Goal: Contribute content: Add original content to the website for others to see

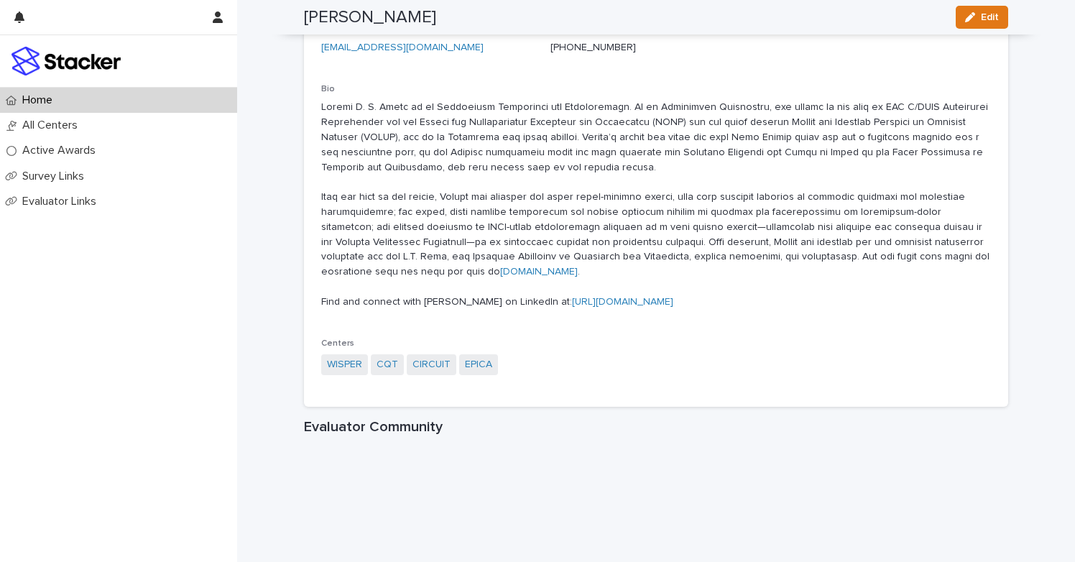
scroll to position [1515, 0]
click at [386, 359] on link "CQT" at bounding box center [388, 366] width 22 height 15
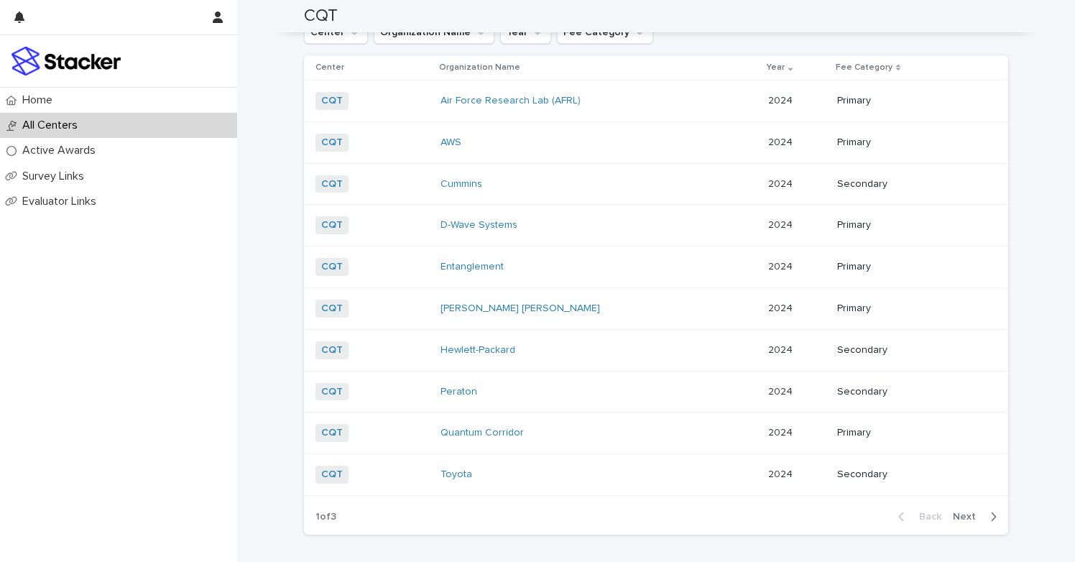
scroll to position [1516, 0]
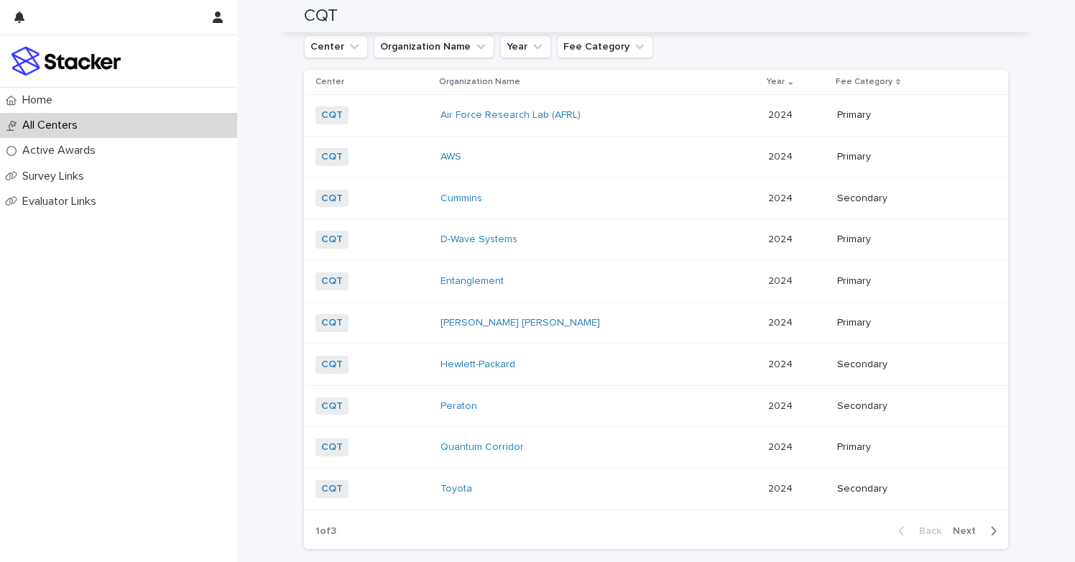
click at [490, 483] on div "Toyota" at bounding box center [531, 489] width 180 height 12
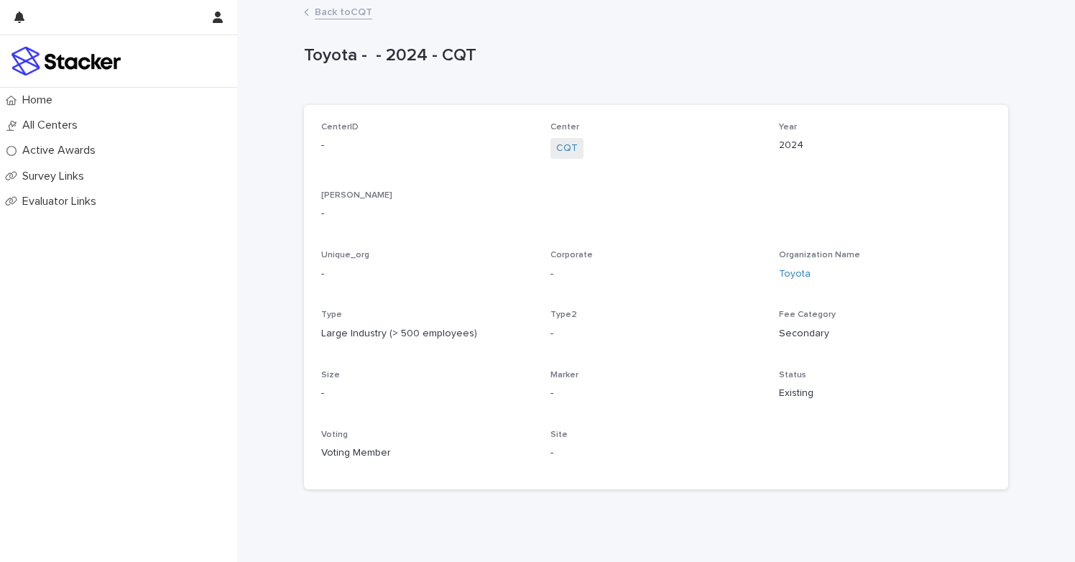
click at [349, 10] on link "Back to CQT" at bounding box center [344, 11] width 58 height 17
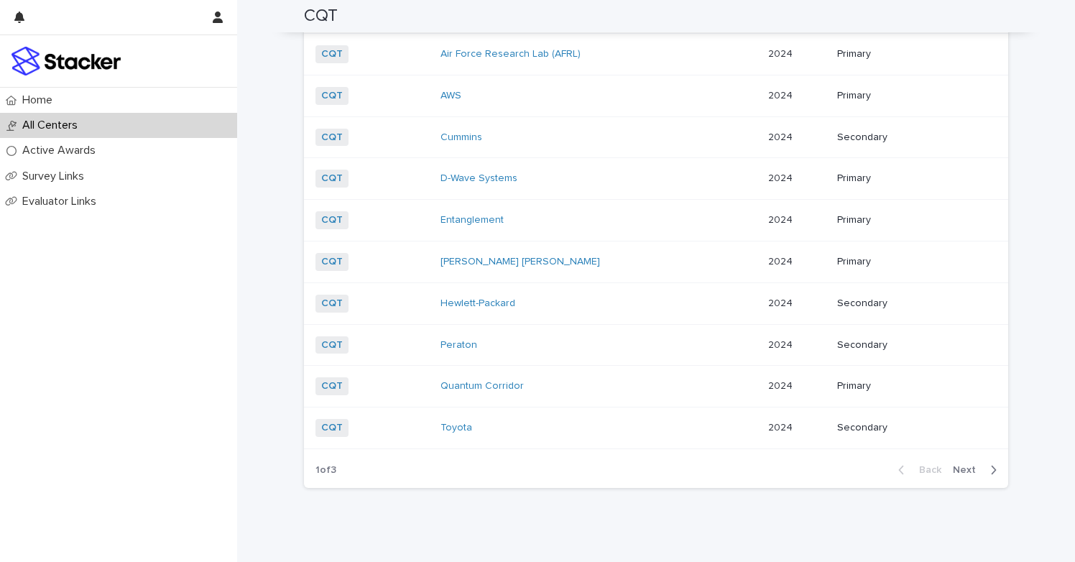
scroll to position [1577, 0]
click at [968, 466] on span "Next" at bounding box center [969, 471] width 32 height 10
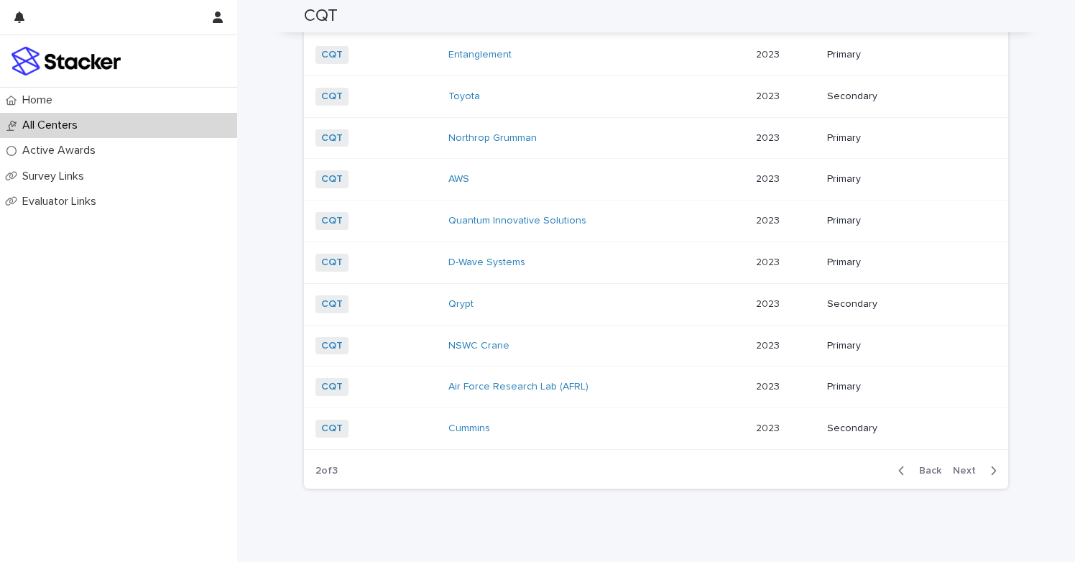
click at [928, 466] on span "Back" at bounding box center [926, 471] width 31 height 10
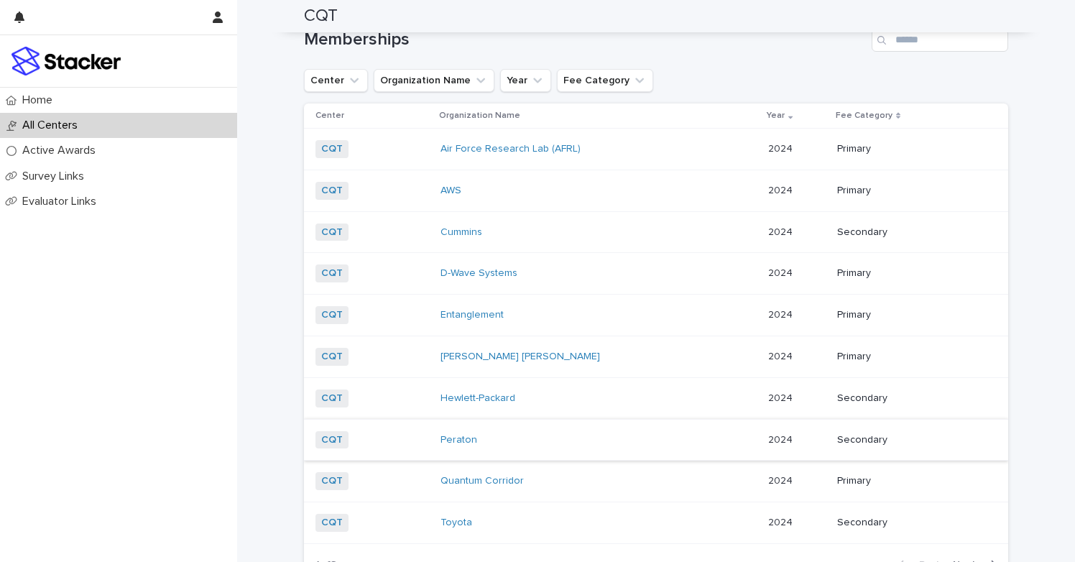
scroll to position [1504, 0]
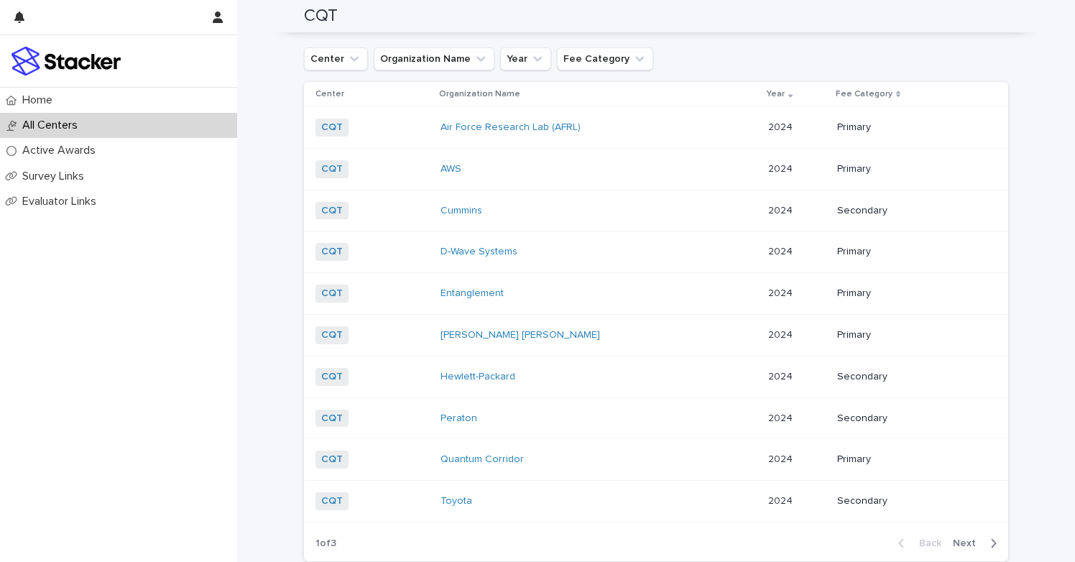
click at [968, 538] on span "Next" at bounding box center [969, 543] width 32 height 10
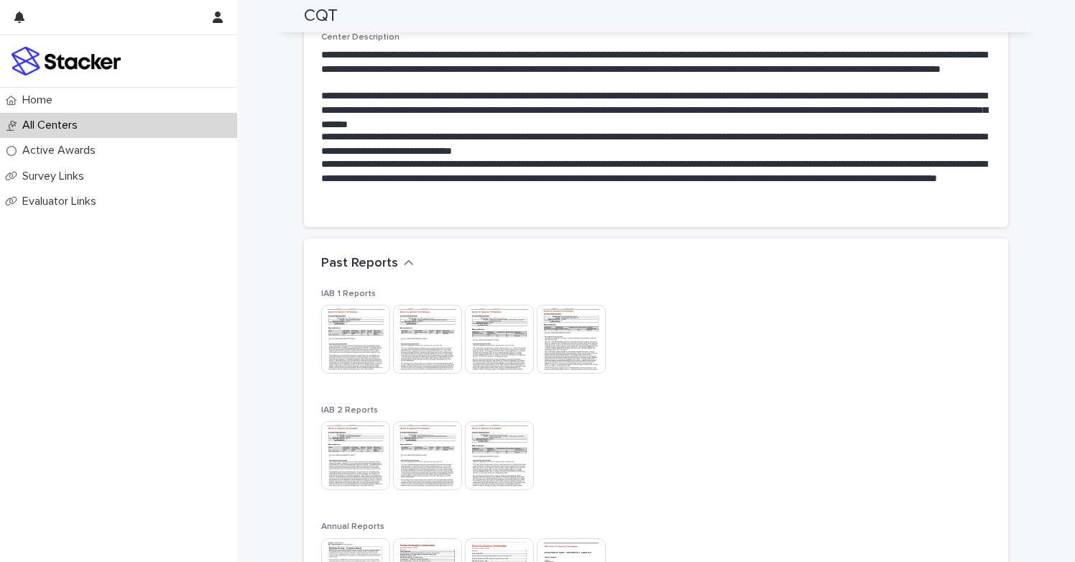
scroll to position [387, 0]
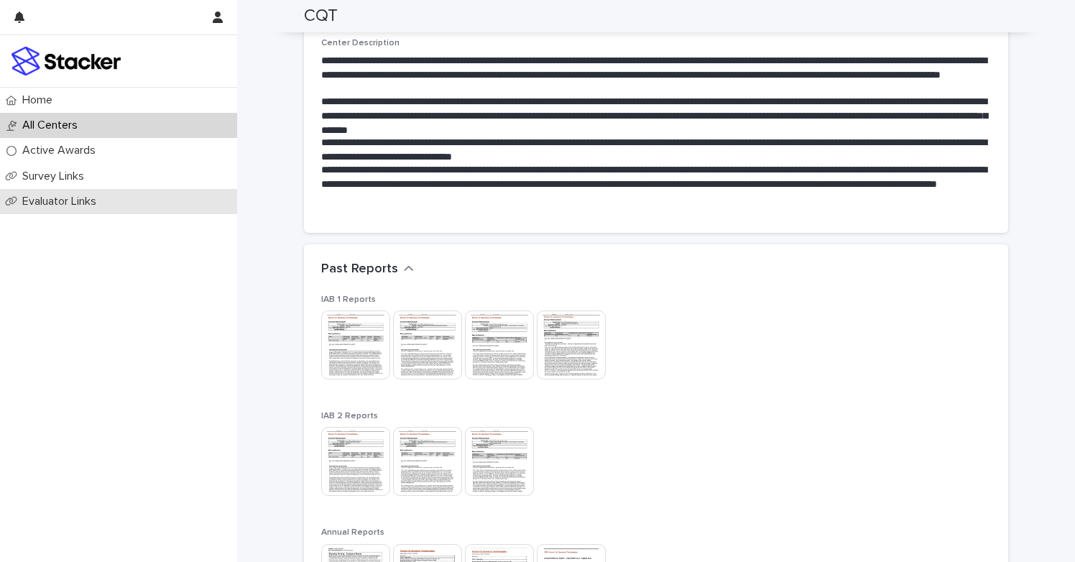
click at [79, 202] on p "Evaluator Links" at bounding box center [62, 202] width 91 height 14
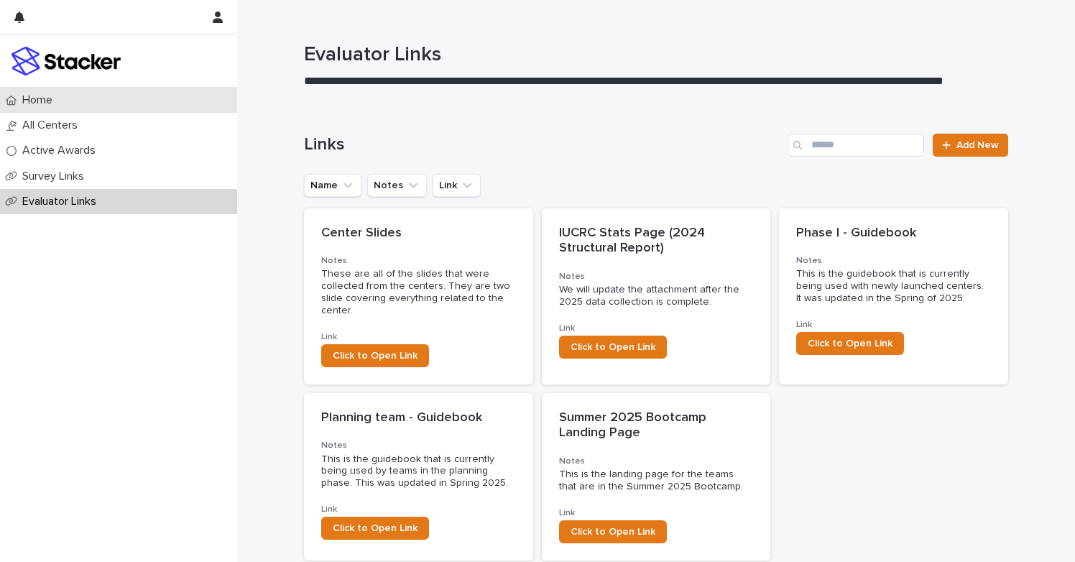
click at [52, 96] on p "Home" at bounding box center [40, 100] width 47 height 14
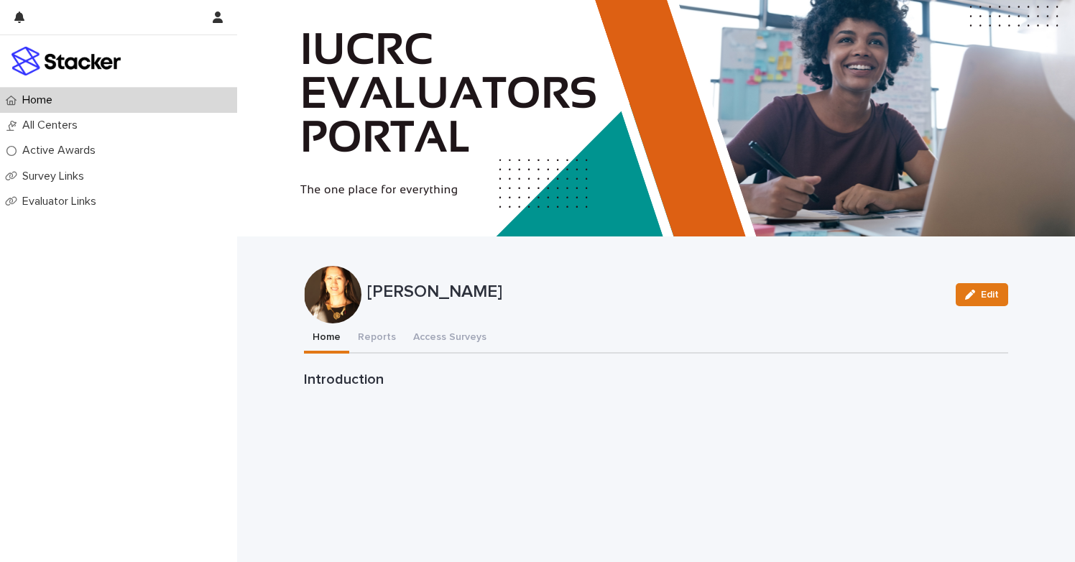
scroll to position [49, 0]
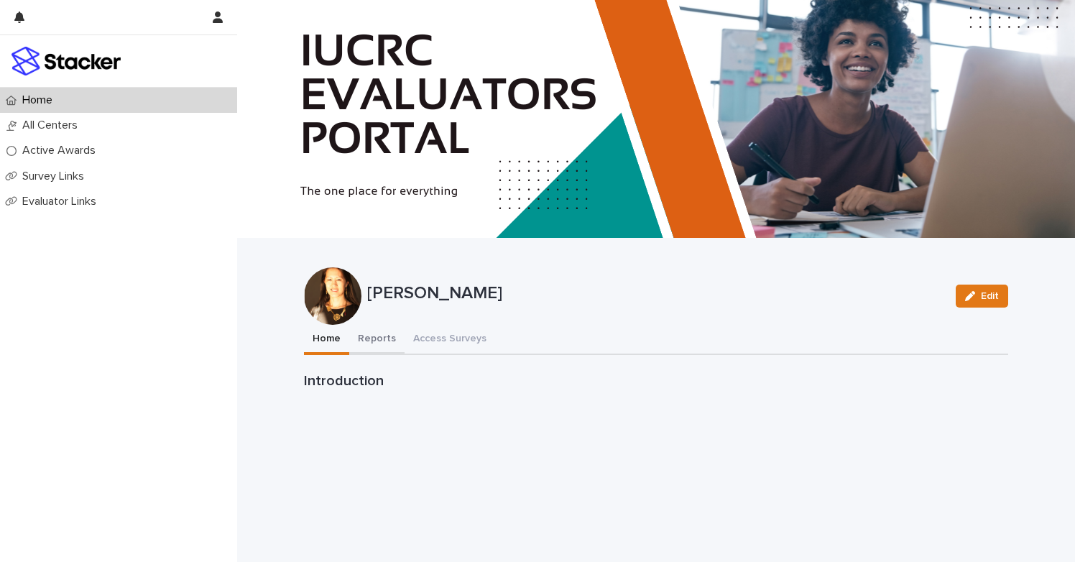
click at [380, 337] on button "Reports" at bounding box center [376, 340] width 55 height 30
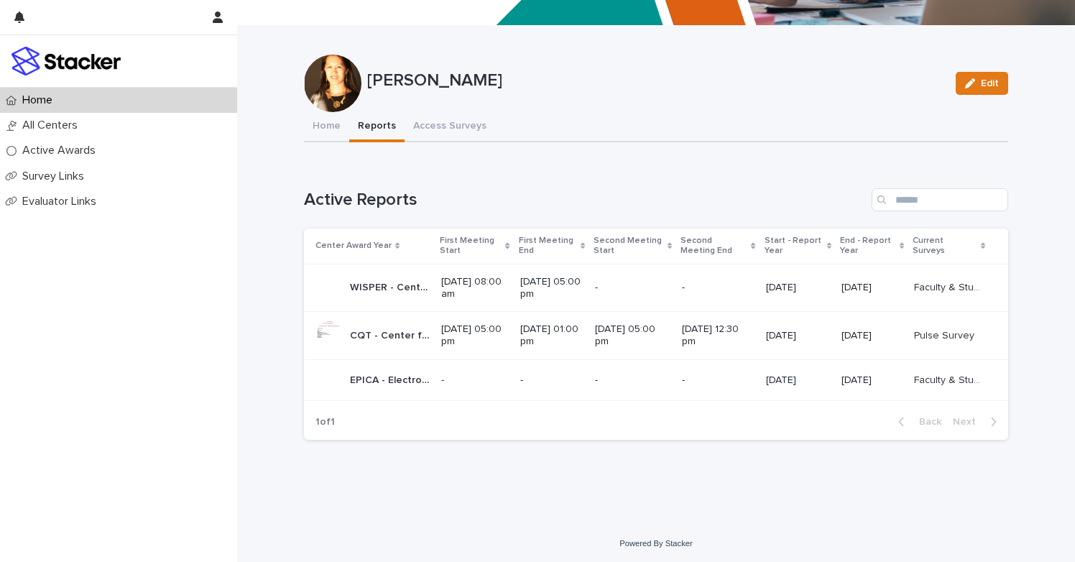
scroll to position [260, 0]
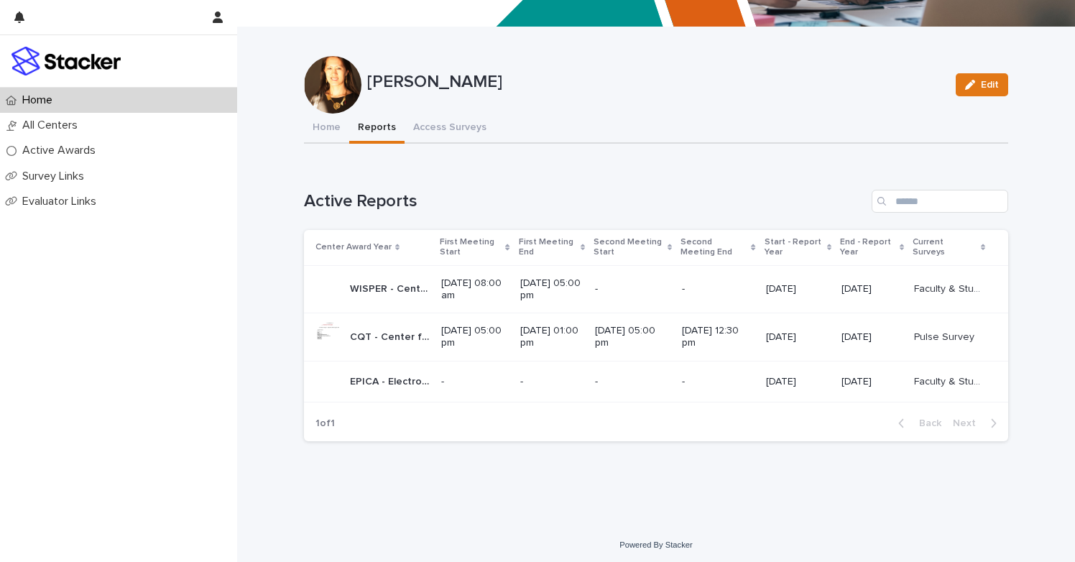
click at [368, 334] on p "CQT - Center for Quantum Technologies - Phase 1" at bounding box center [391, 336] width 83 height 15
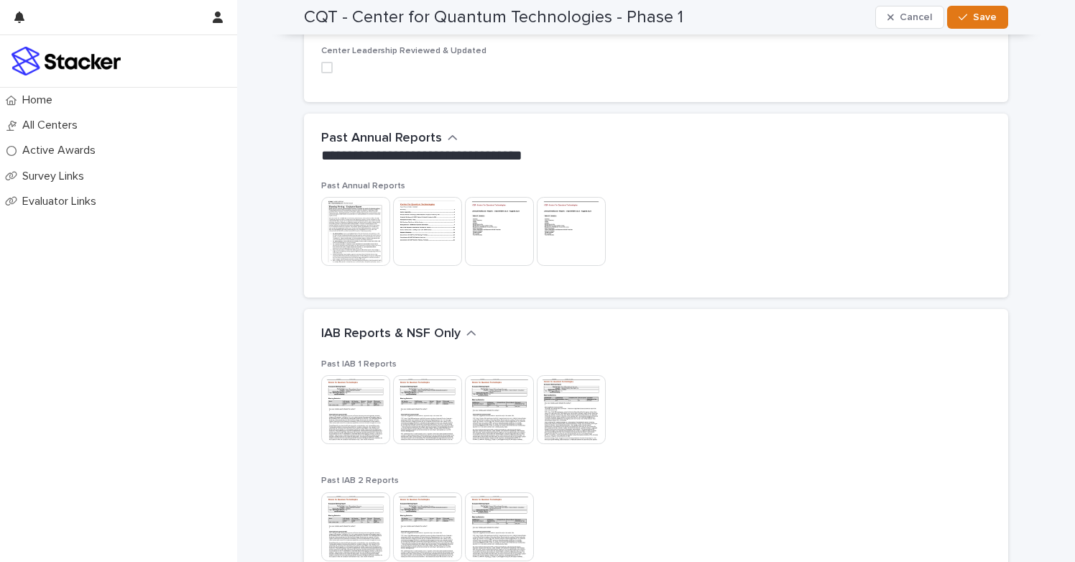
scroll to position [841, 0]
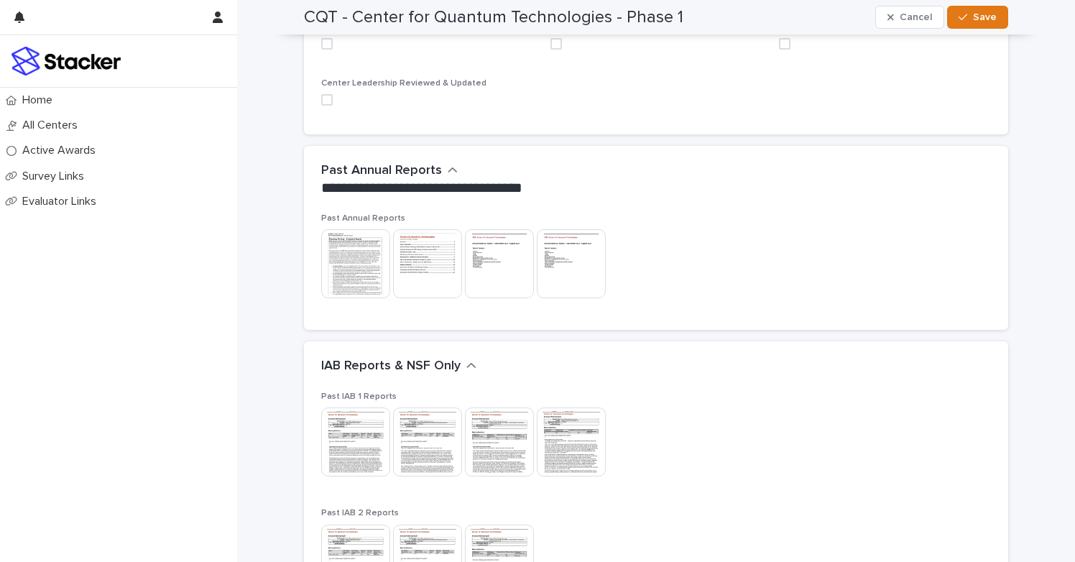
click at [572, 444] on img at bounding box center [571, 442] width 69 height 69
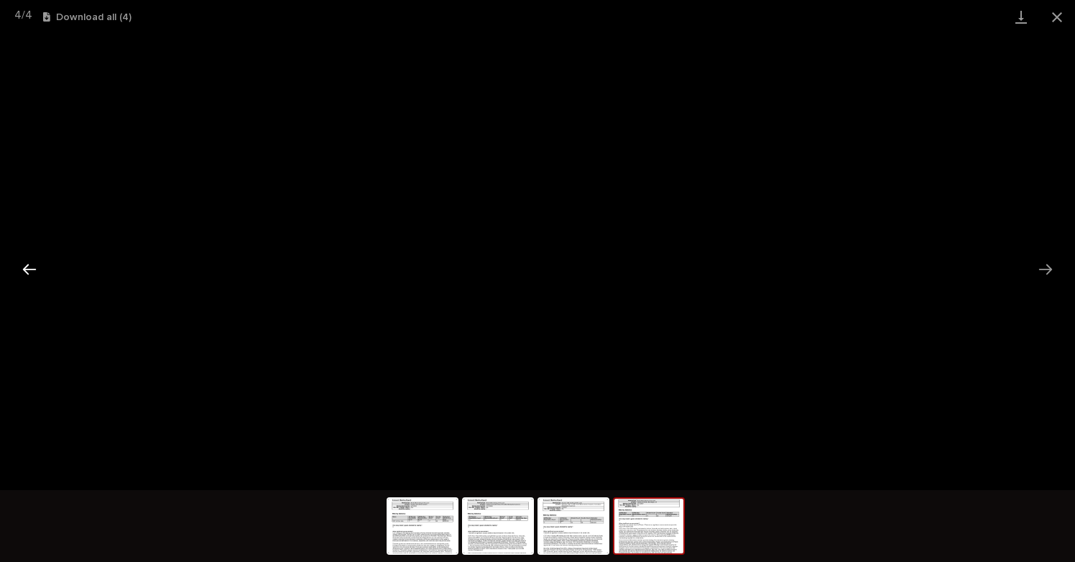
click at [32, 267] on button "Previous slide" at bounding box center [29, 269] width 30 height 28
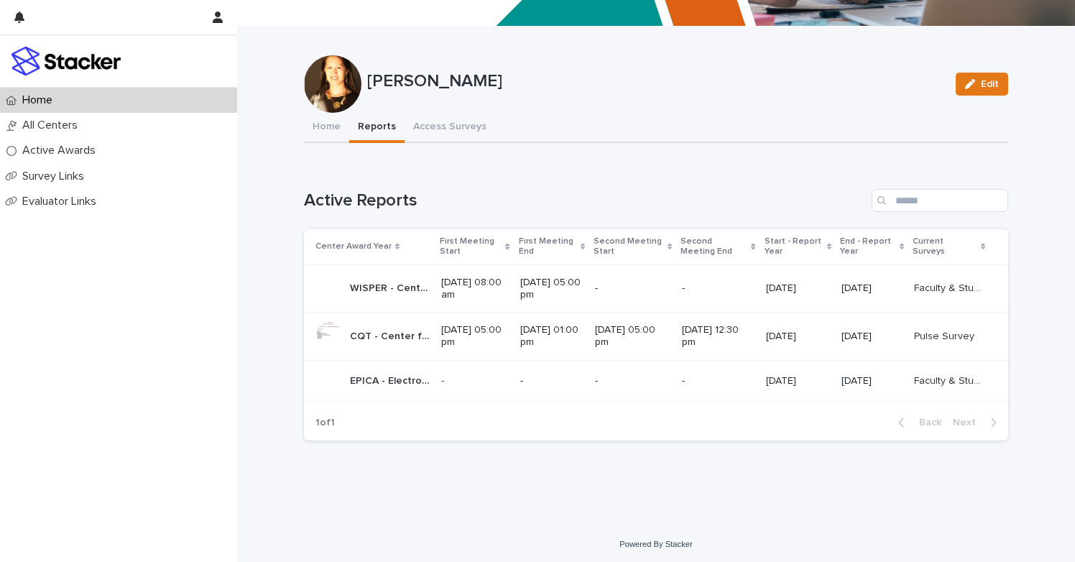
scroll to position [260, 0]
click at [373, 337] on p "CQT - Center for Quantum Technologies - Phase 1" at bounding box center [391, 336] width 83 height 15
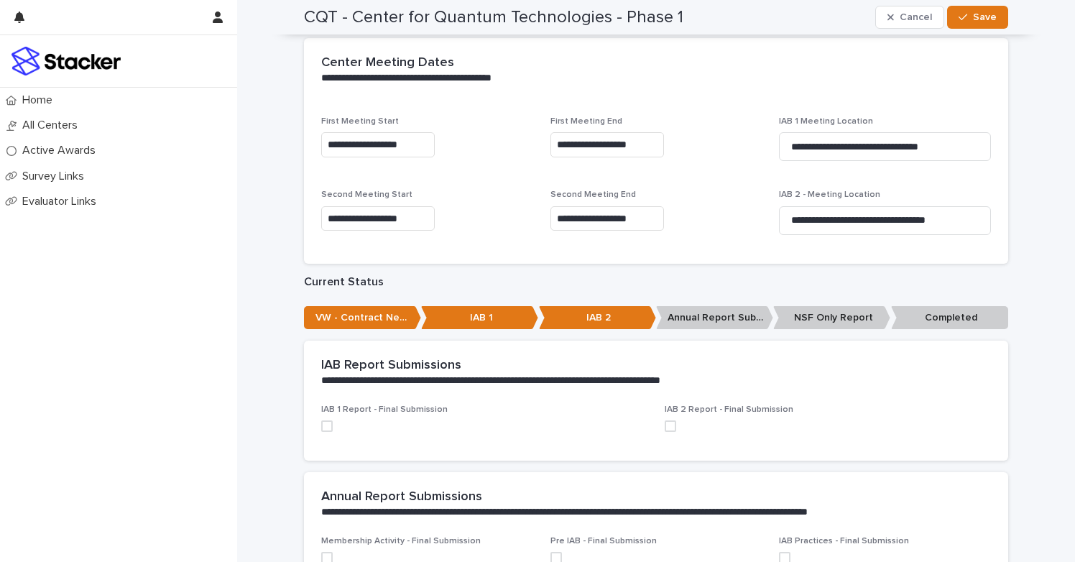
scroll to position [282, 0]
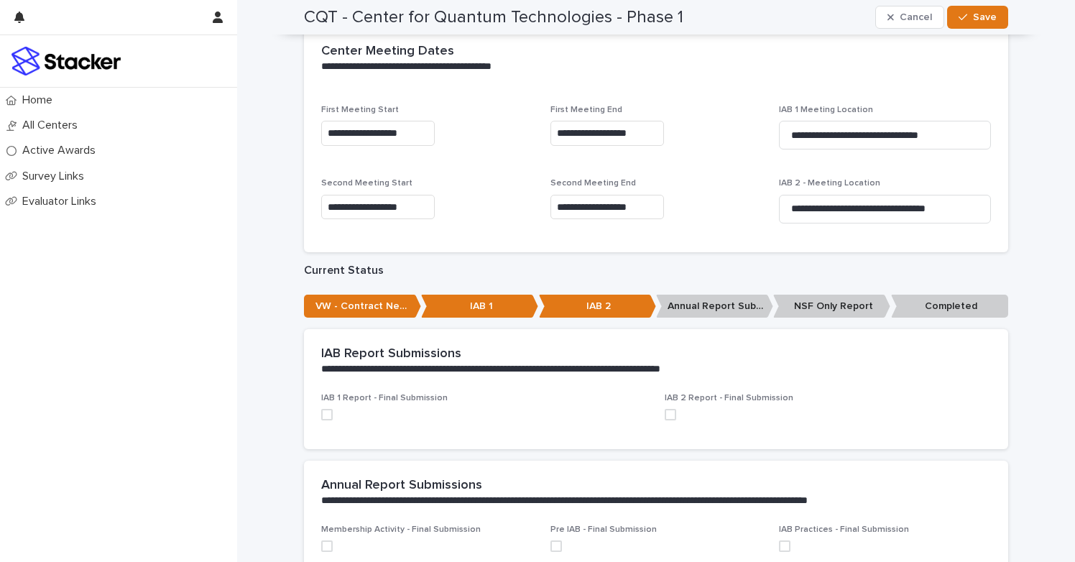
click at [328, 409] on span at bounding box center [327, 415] width 12 height 12
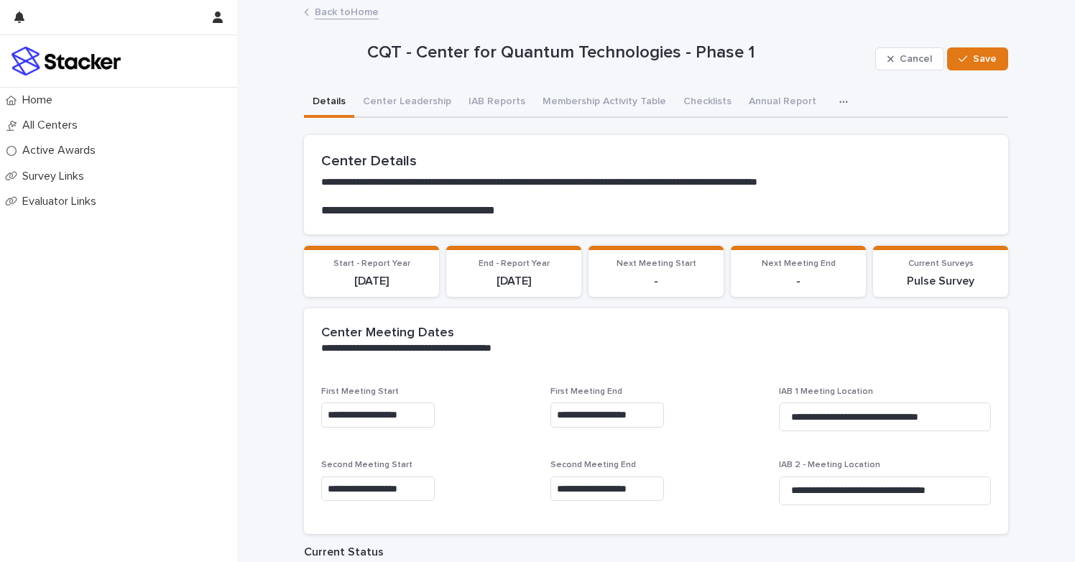
scroll to position [0, 0]
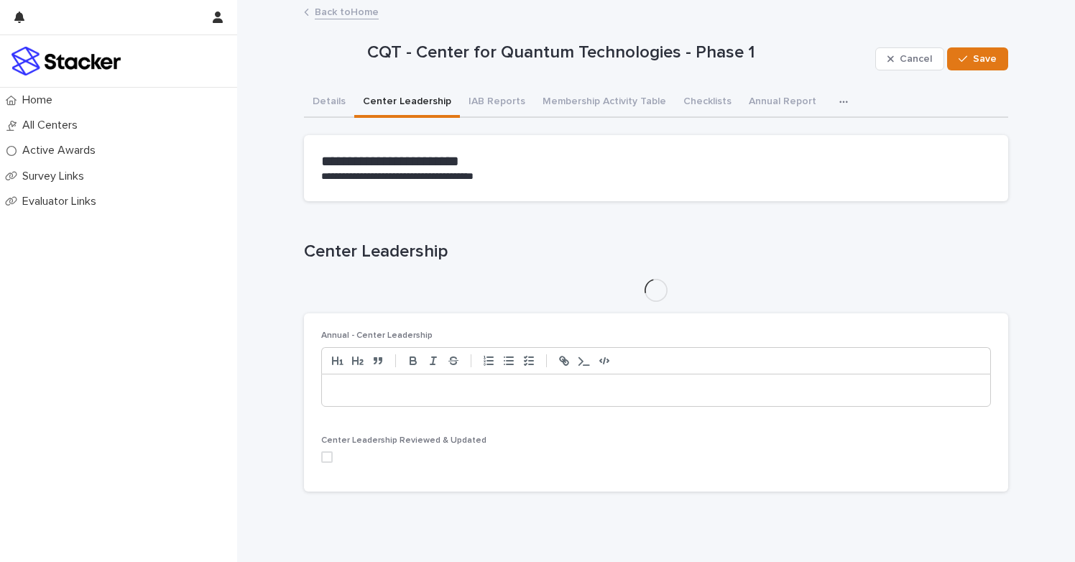
click at [418, 100] on button "Center Leadership" at bounding box center [407, 103] width 106 height 30
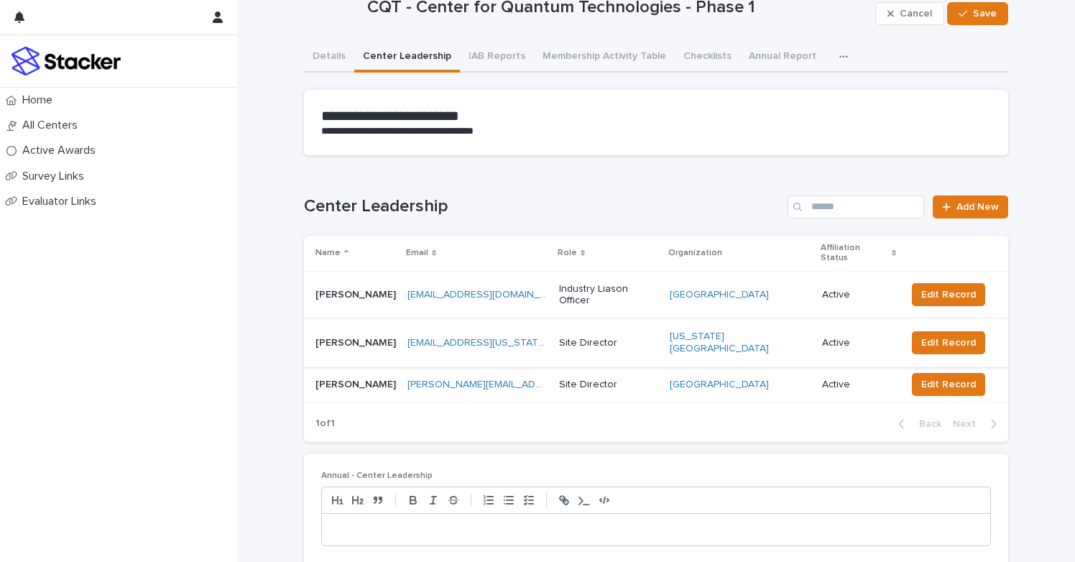
scroll to position [4, 0]
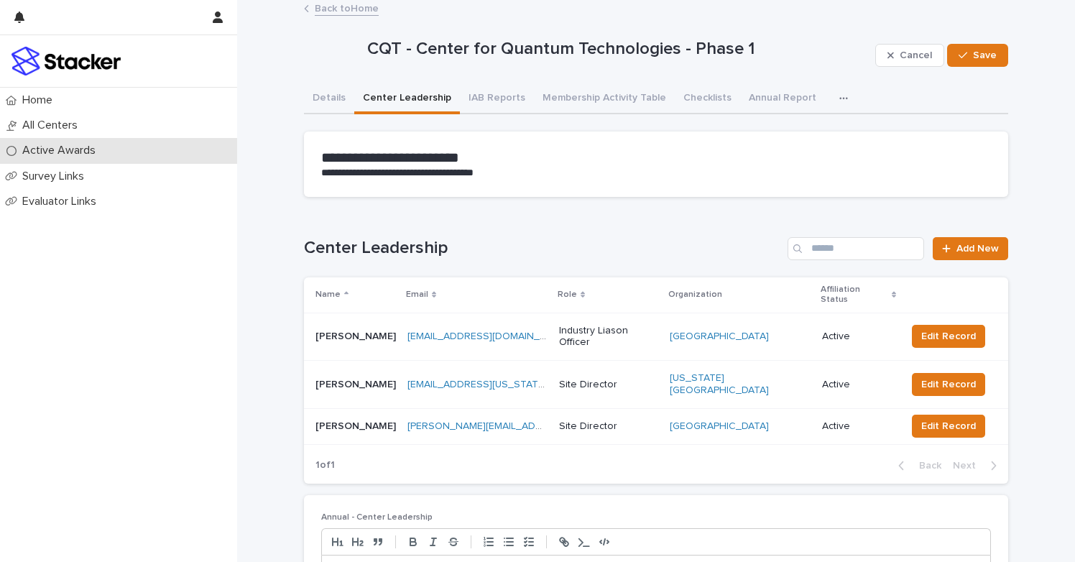
click at [70, 148] on p "Active Awards" at bounding box center [62, 151] width 91 height 14
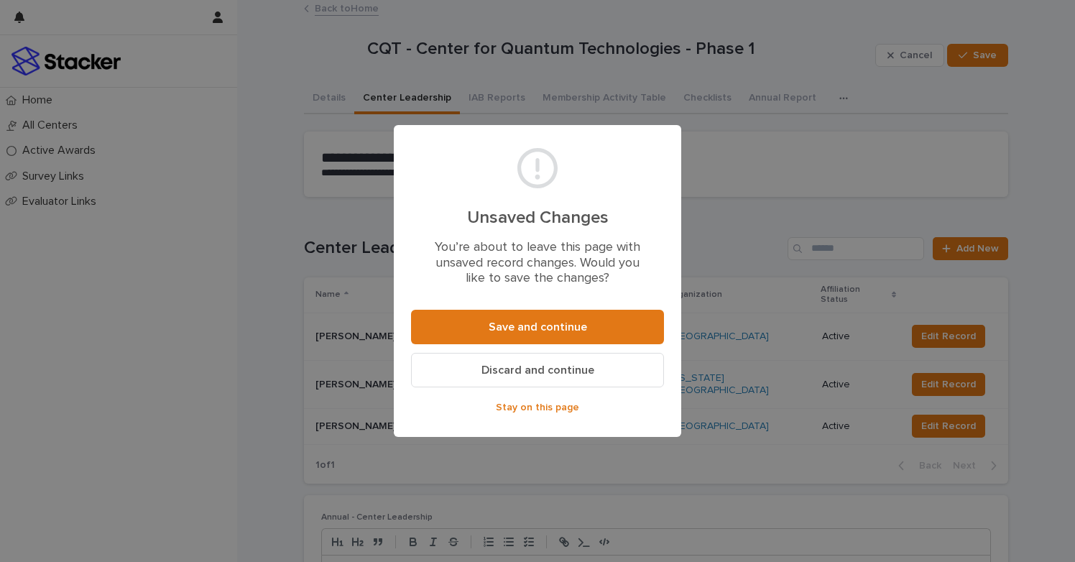
click at [500, 370] on span "Discard and continue" at bounding box center [538, 370] width 113 height 12
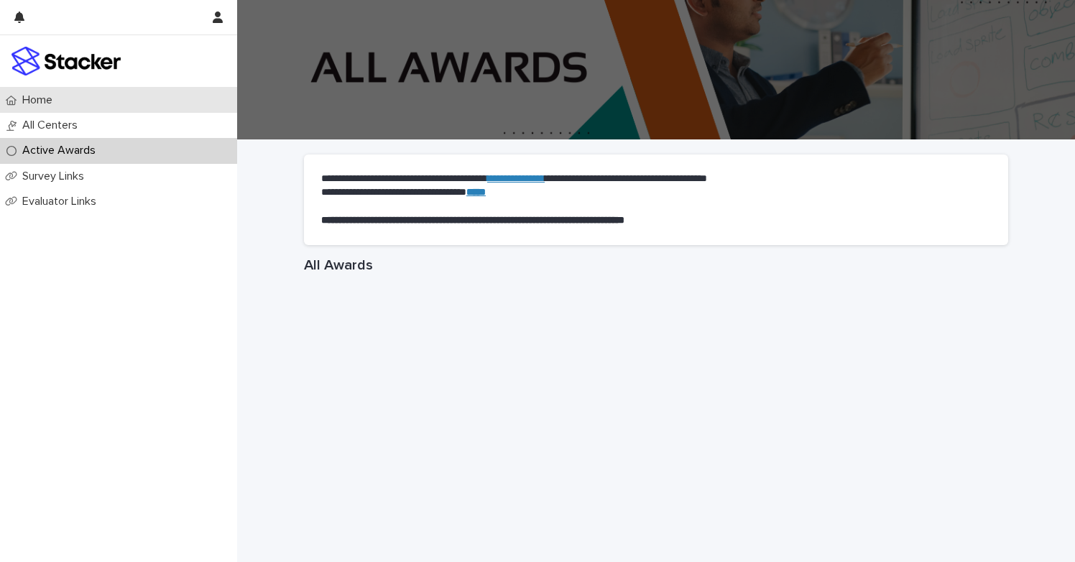
click at [48, 108] on div "Home" at bounding box center [118, 100] width 237 height 25
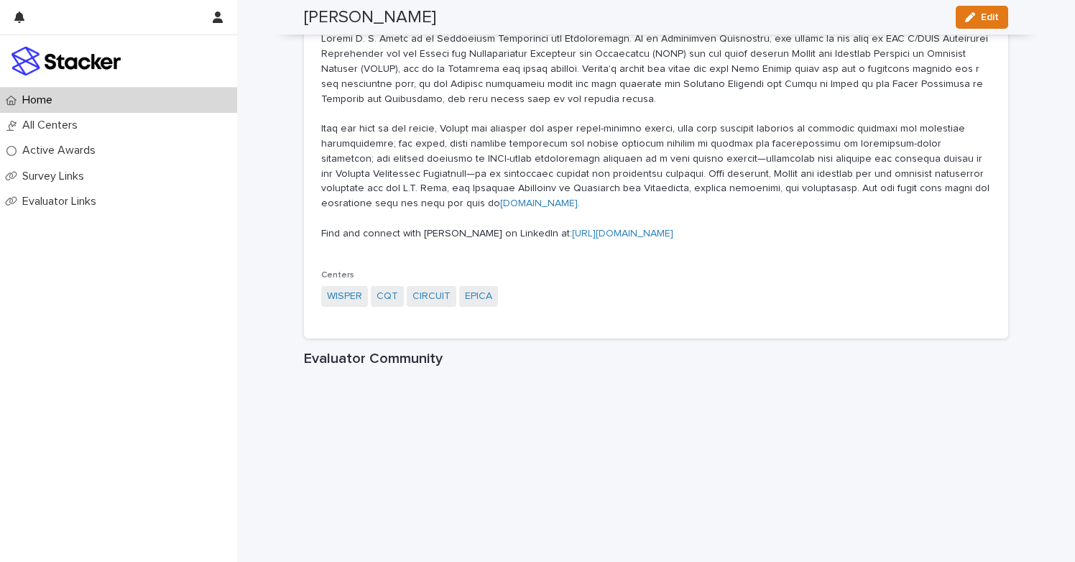
scroll to position [1605, 0]
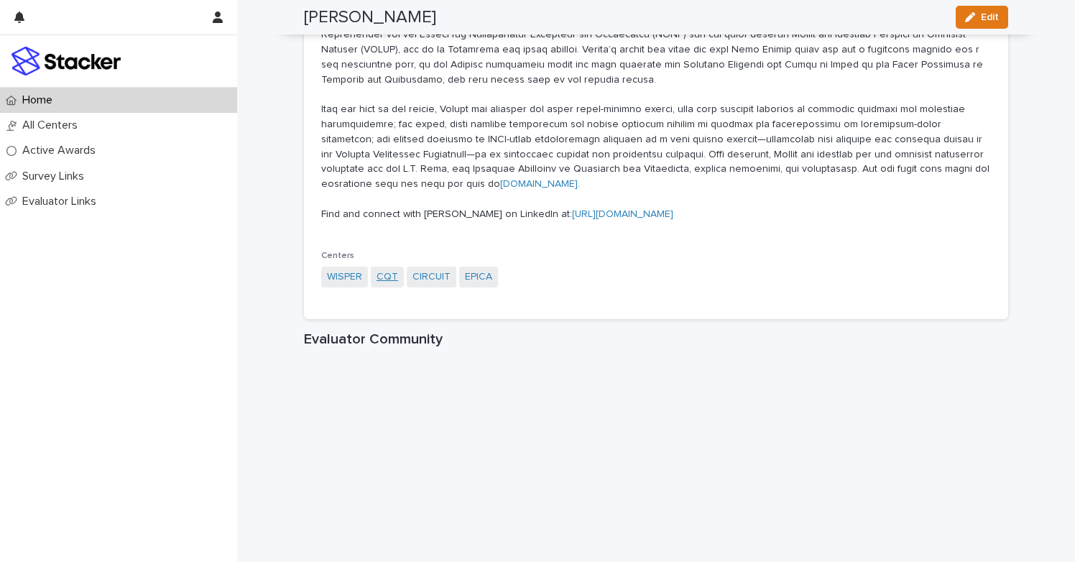
click at [382, 270] on link "CQT" at bounding box center [388, 277] width 22 height 15
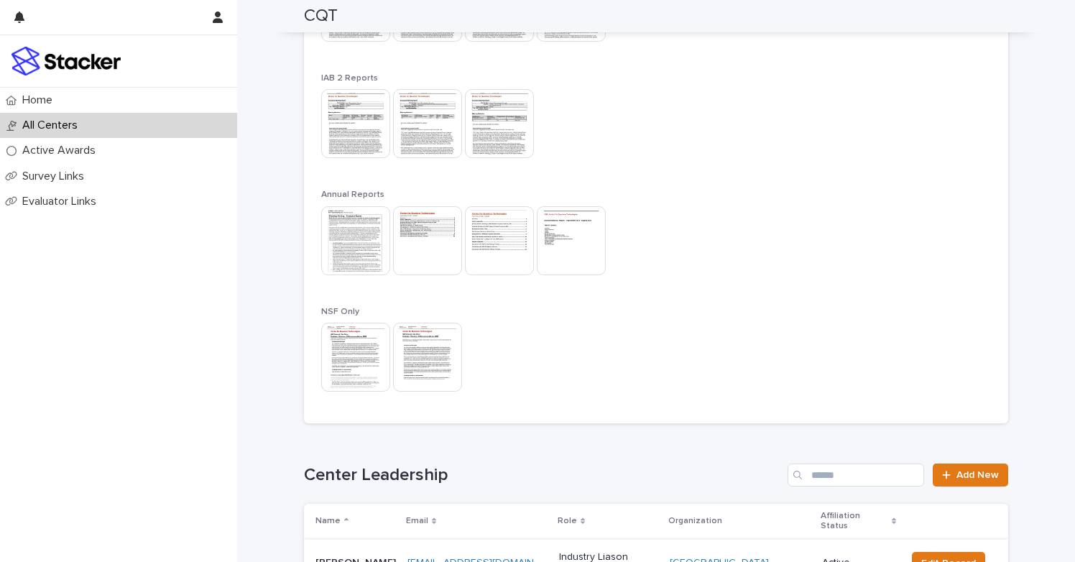
scroll to position [613, 0]
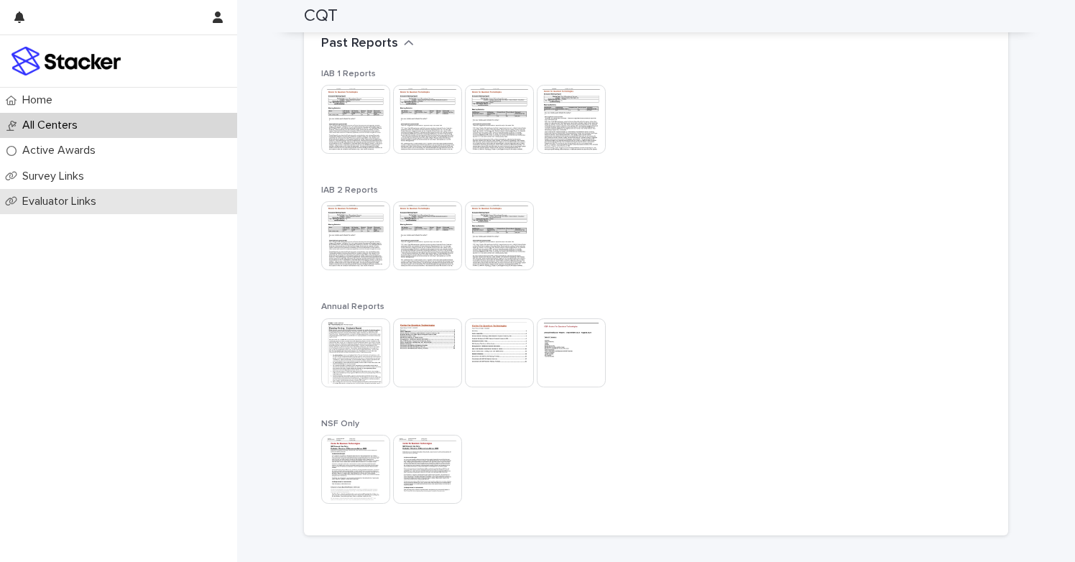
click at [58, 198] on p "Evaluator Links" at bounding box center [62, 202] width 91 height 14
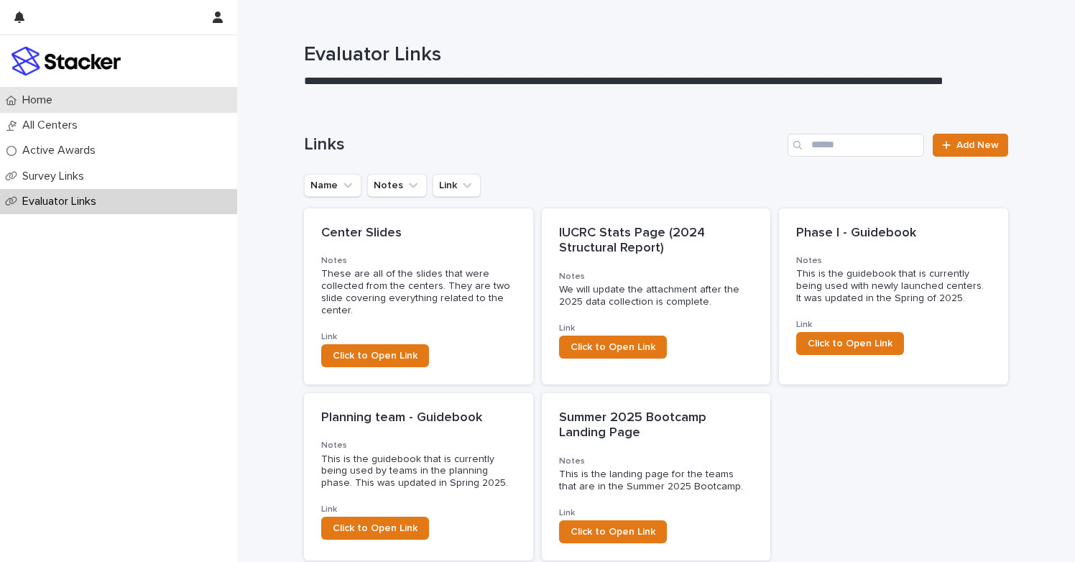
click at [38, 99] on p "Home" at bounding box center [40, 100] width 47 height 14
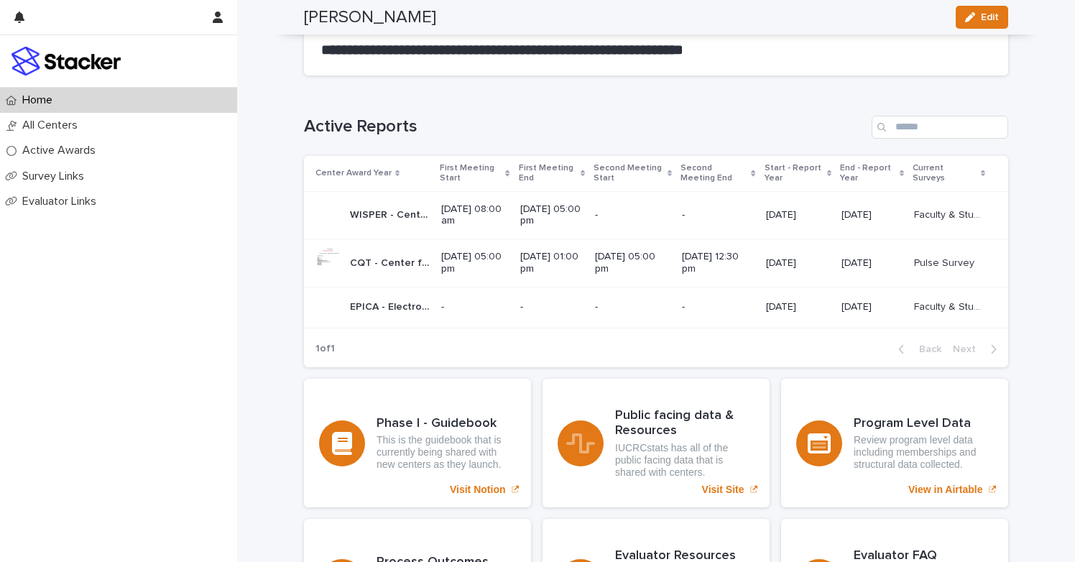
scroll to position [811, 0]
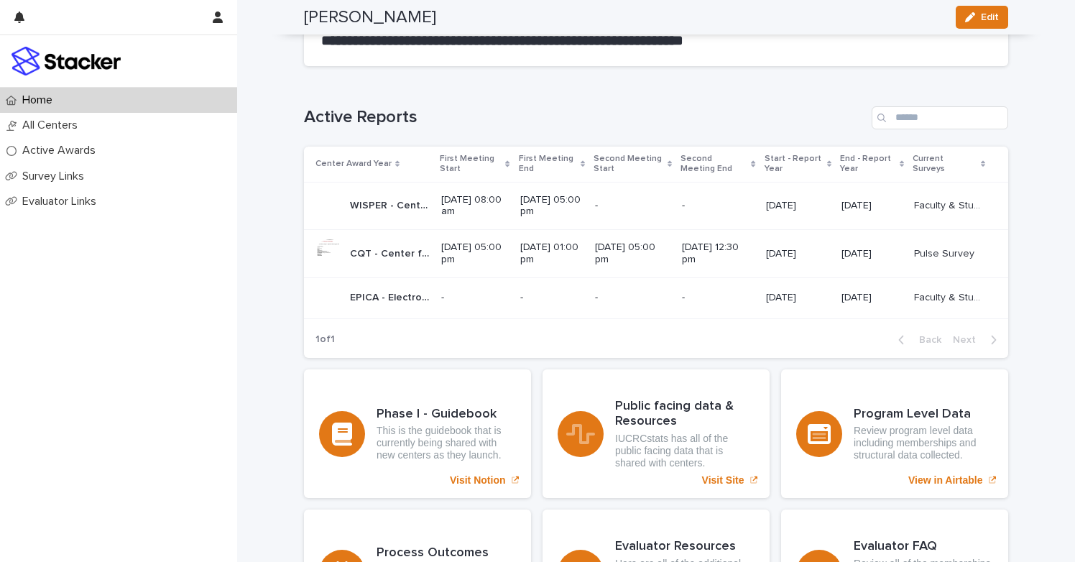
click at [364, 249] on p "CQT - Center for Quantum Technologies - Phase 1" at bounding box center [391, 252] width 83 height 15
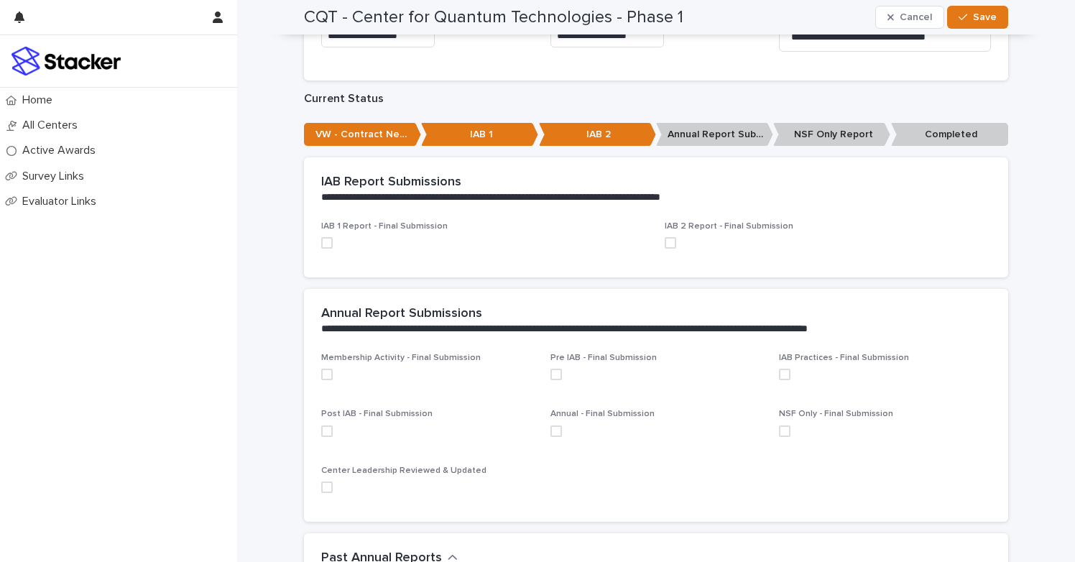
scroll to position [445, 0]
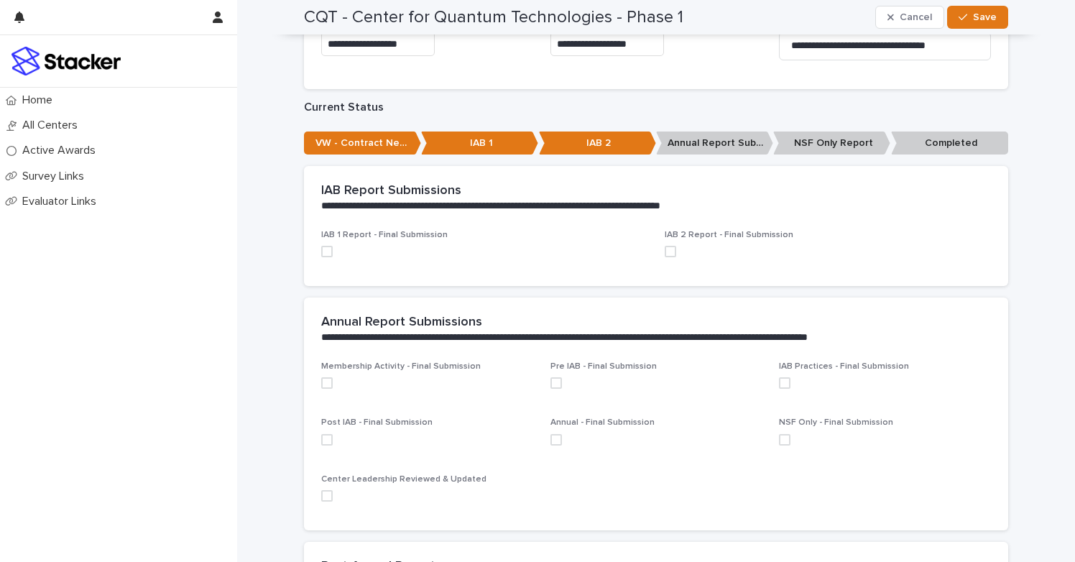
click at [328, 246] on span at bounding box center [327, 252] width 12 height 12
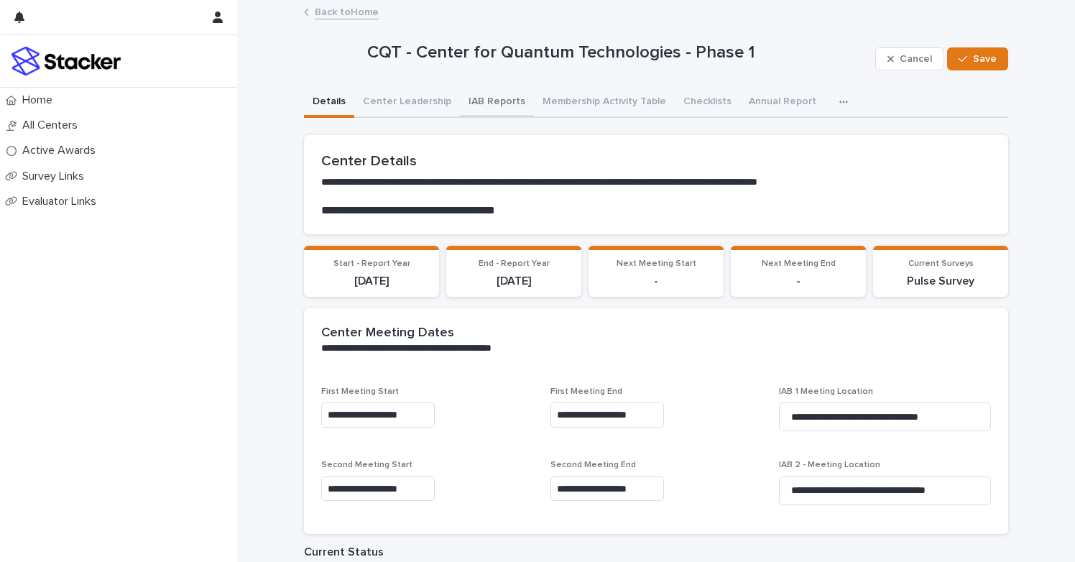
scroll to position [0, 0]
click at [412, 101] on button "Center Leadership" at bounding box center [407, 103] width 106 height 30
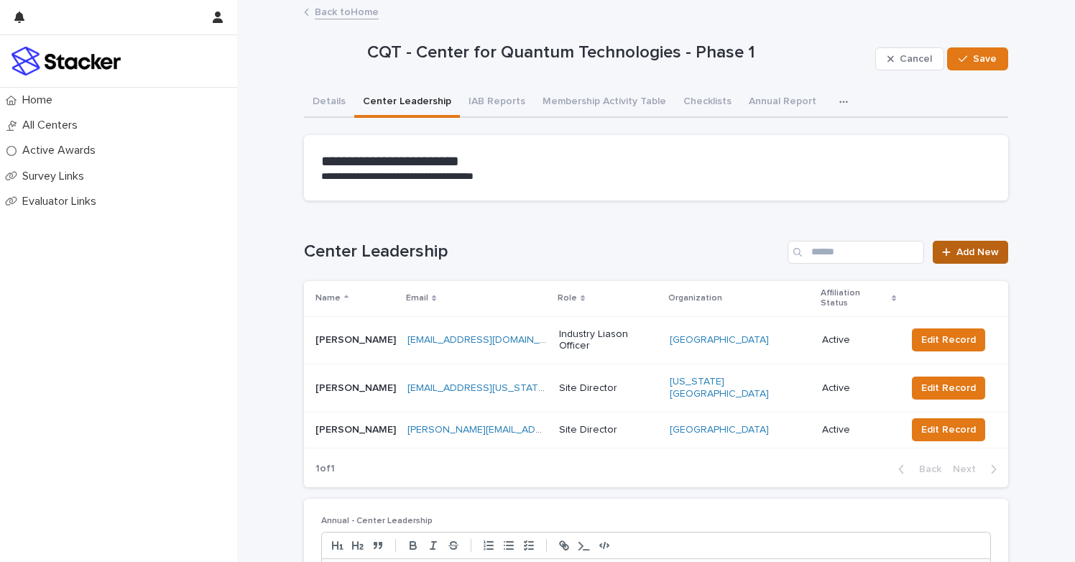
click at [969, 243] on link "Add New" at bounding box center [970, 252] width 75 height 23
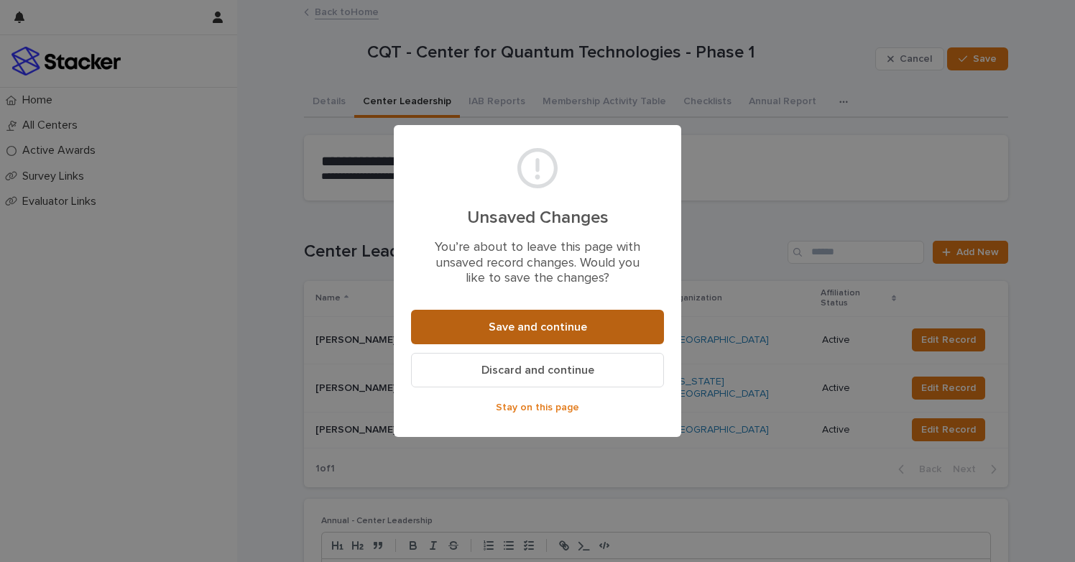
click at [482, 335] on button "Save and continue" at bounding box center [537, 327] width 253 height 35
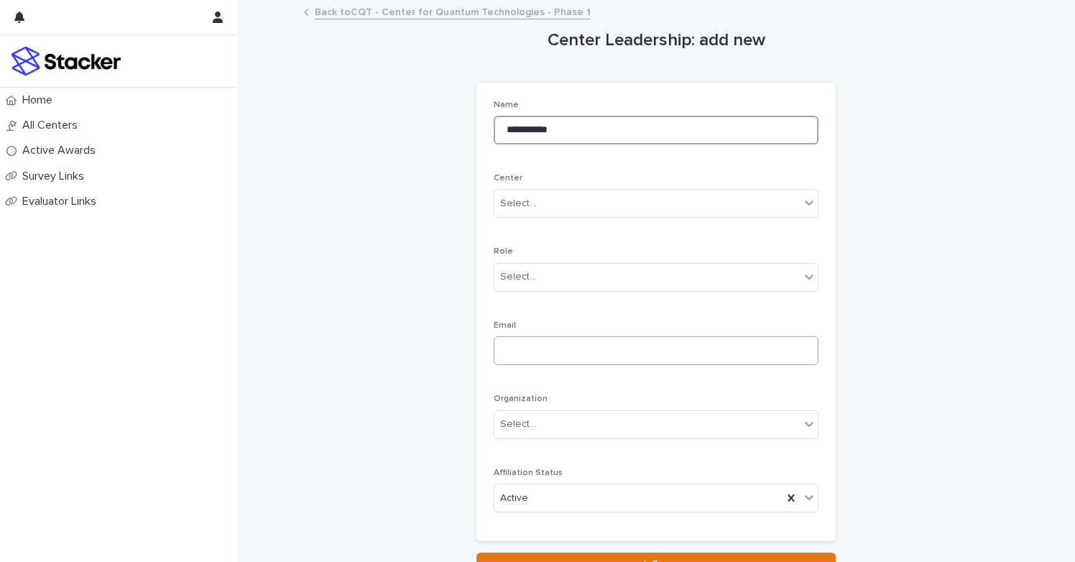
type input "**********"
paste input "**********"
type input "*"
type input "**********"
click at [807, 280] on icon at bounding box center [809, 277] width 14 height 14
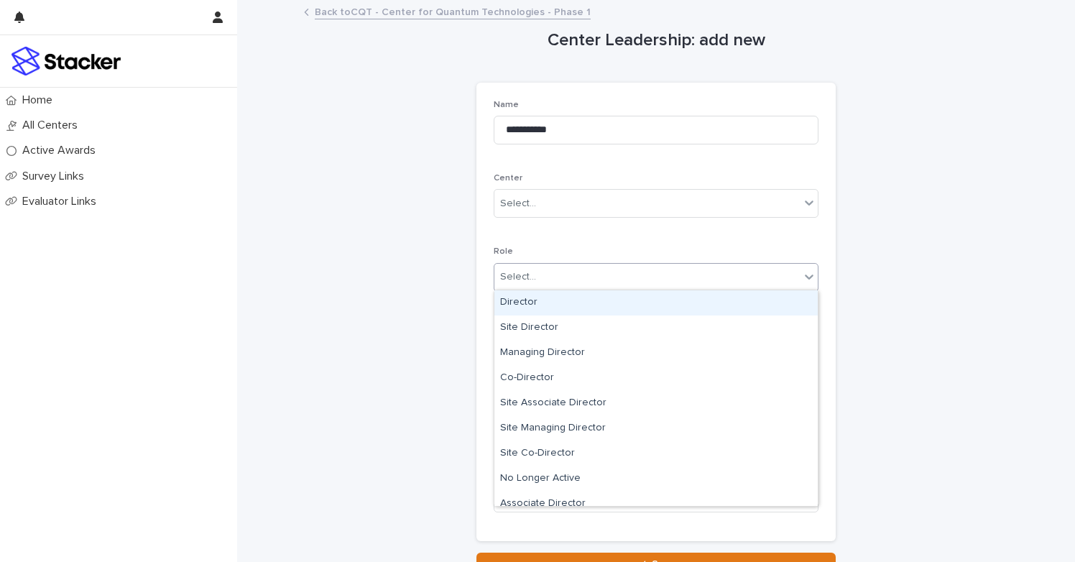
click at [610, 300] on div "Director" at bounding box center [657, 302] width 324 height 25
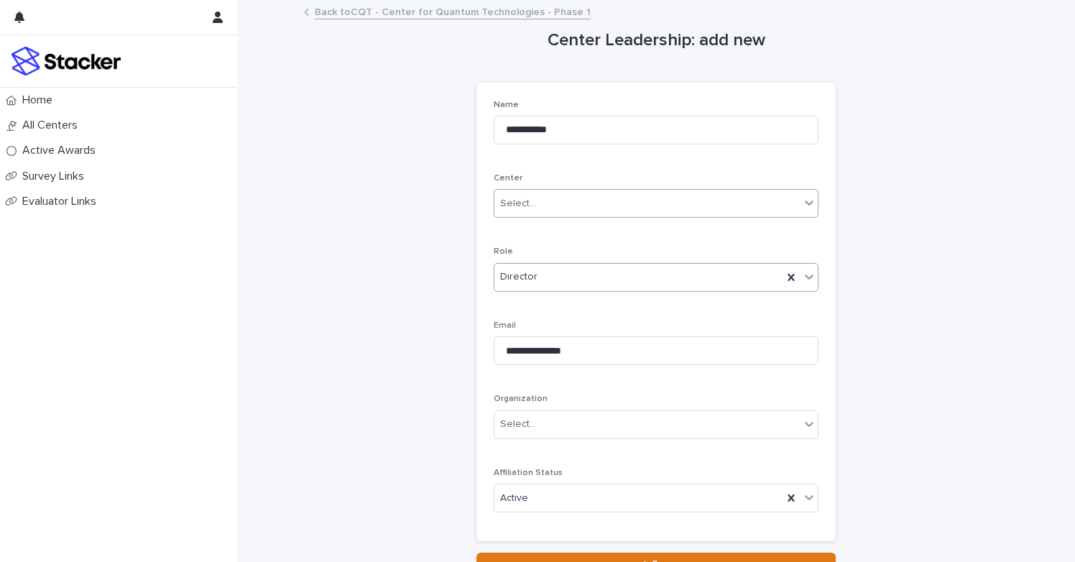
click at [797, 196] on div "Select..." at bounding box center [648, 204] width 306 height 24
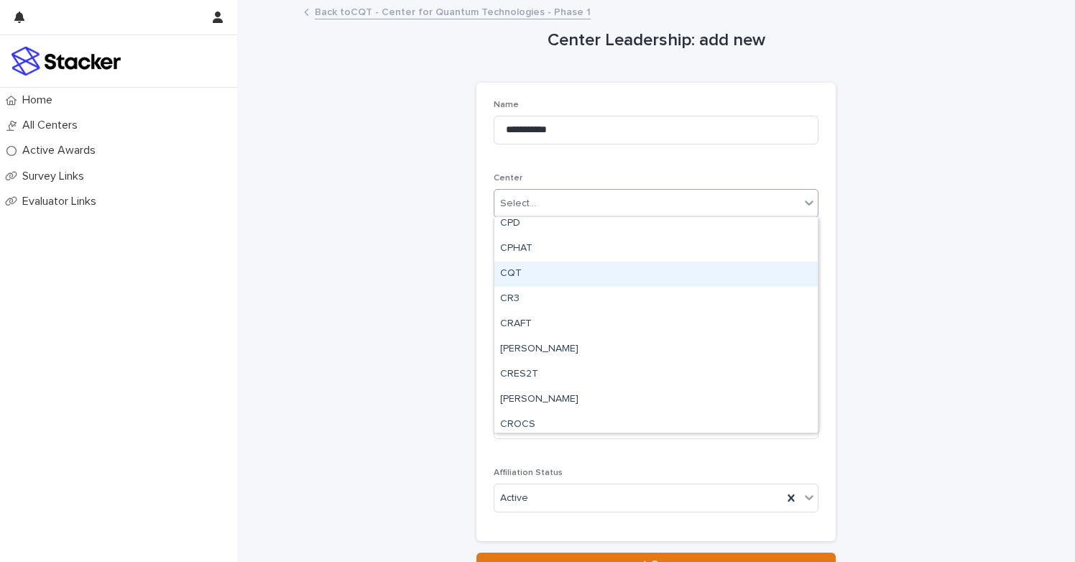
click at [526, 273] on div "CQT" at bounding box center [657, 274] width 324 height 25
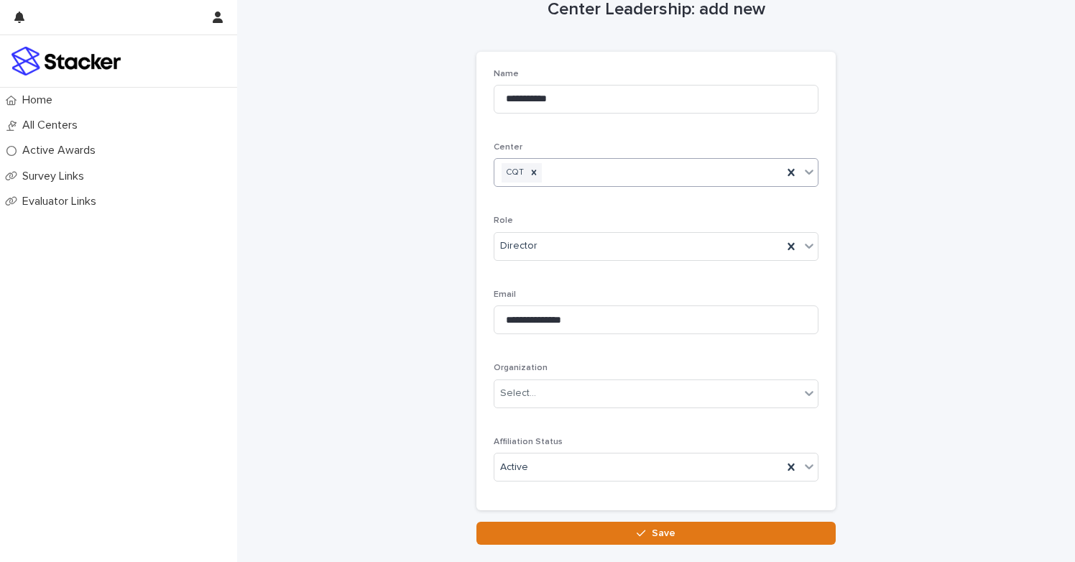
scroll to position [37, 0]
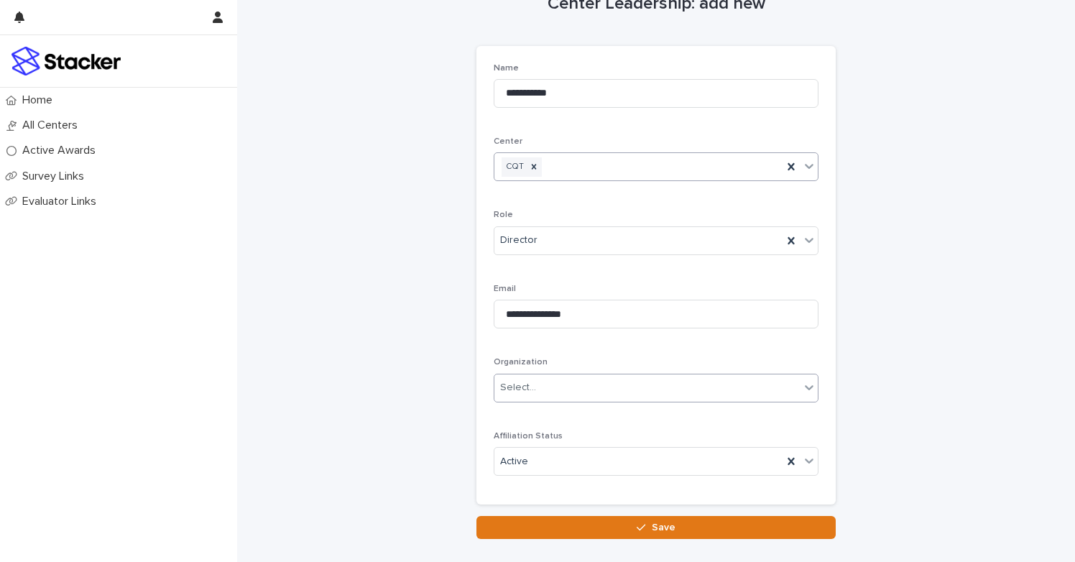
click at [712, 382] on div "Select..." at bounding box center [648, 388] width 306 height 24
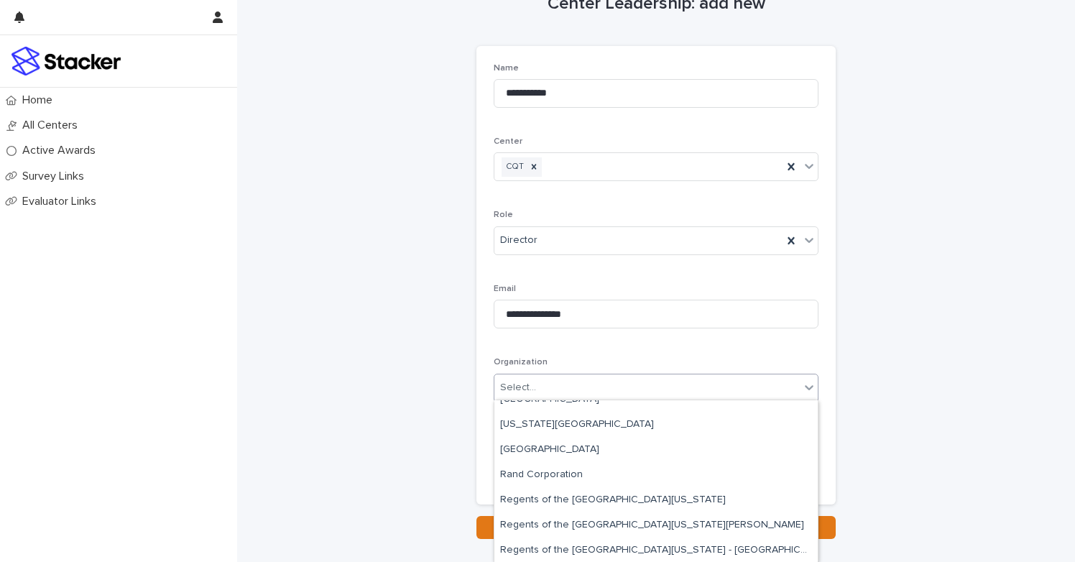
scroll to position [1647, 0]
click at [564, 454] on div "[GEOGRAPHIC_DATA]" at bounding box center [657, 451] width 324 height 25
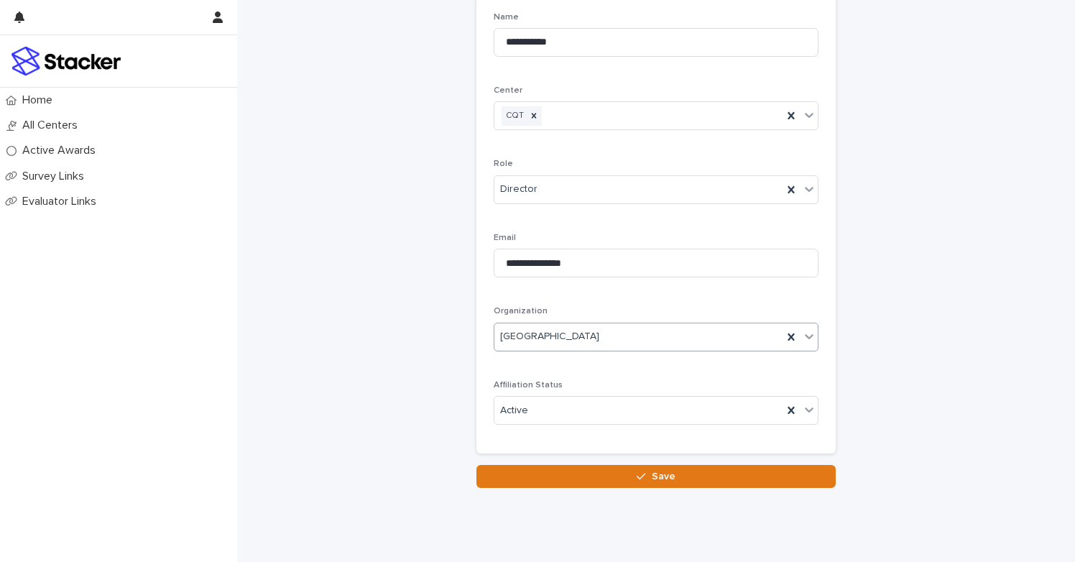
scroll to position [101, 0]
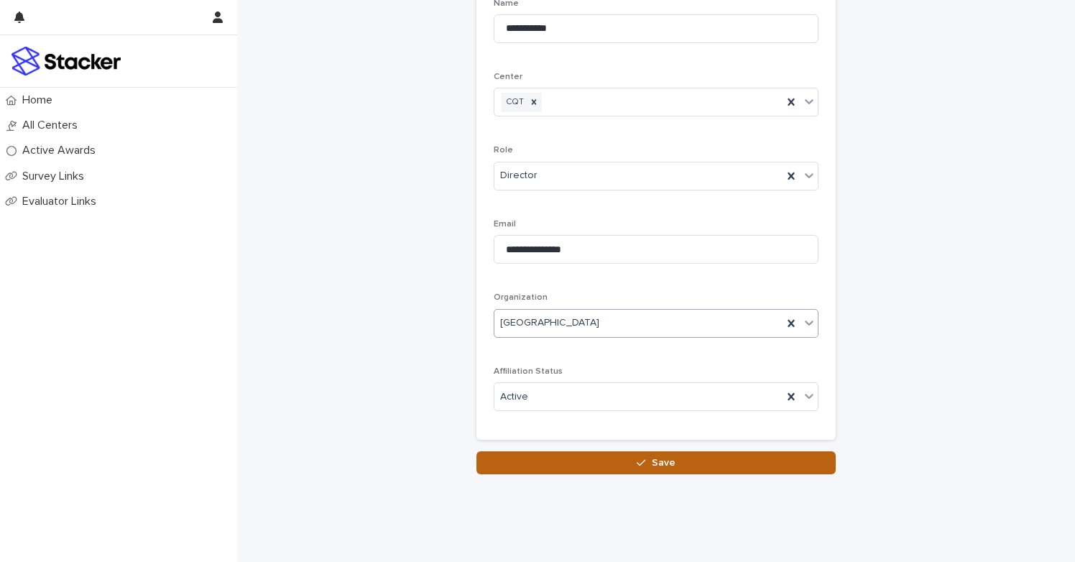
click at [659, 463] on span "Save" at bounding box center [664, 463] width 24 height 10
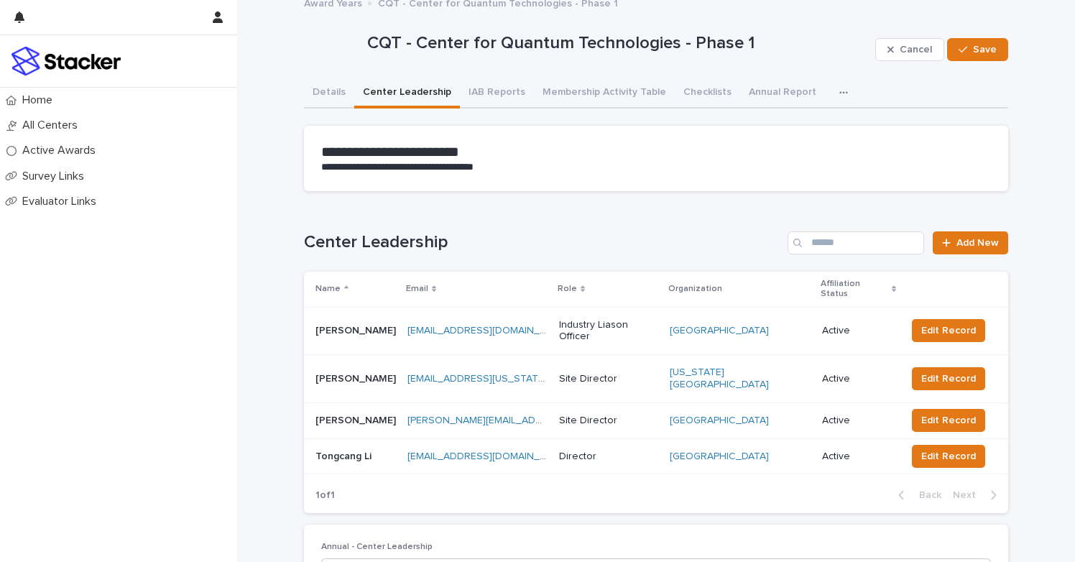
scroll to position [6, 0]
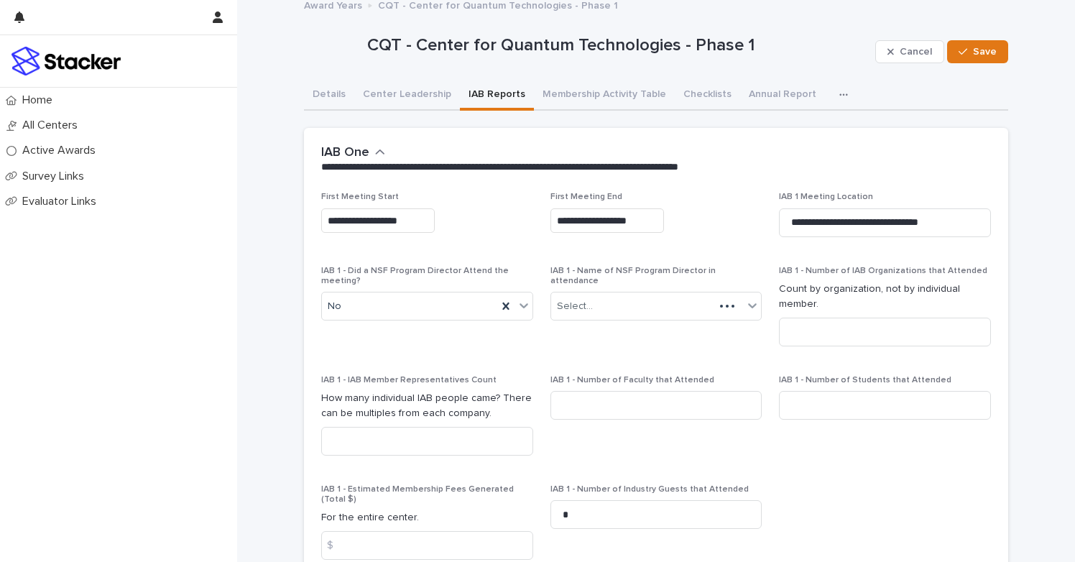
click at [482, 91] on button "IAB Reports" at bounding box center [497, 96] width 74 height 30
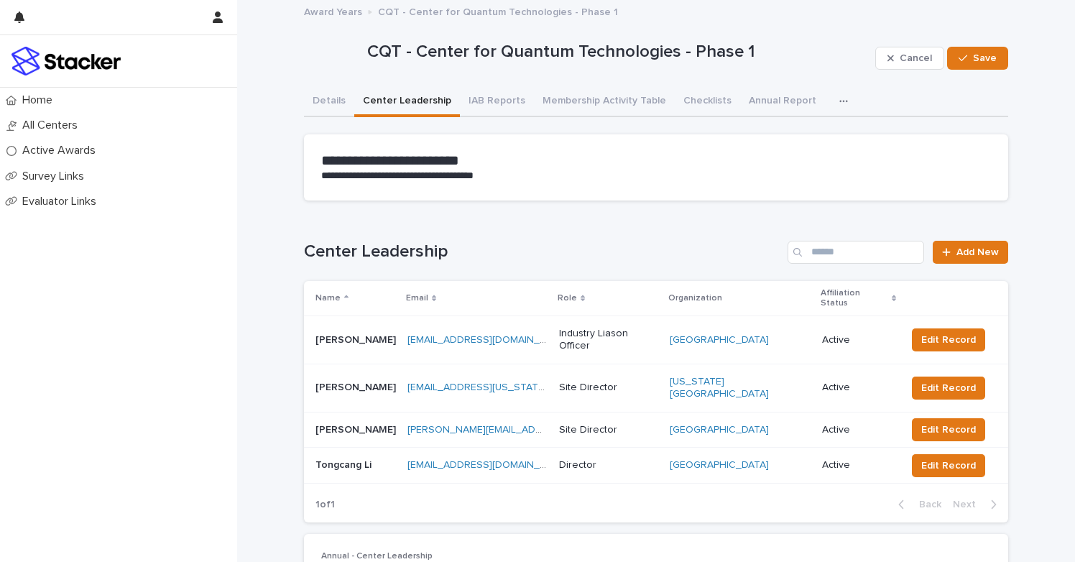
click at [410, 97] on button "Center Leadership" at bounding box center [407, 102] width 106 height 30
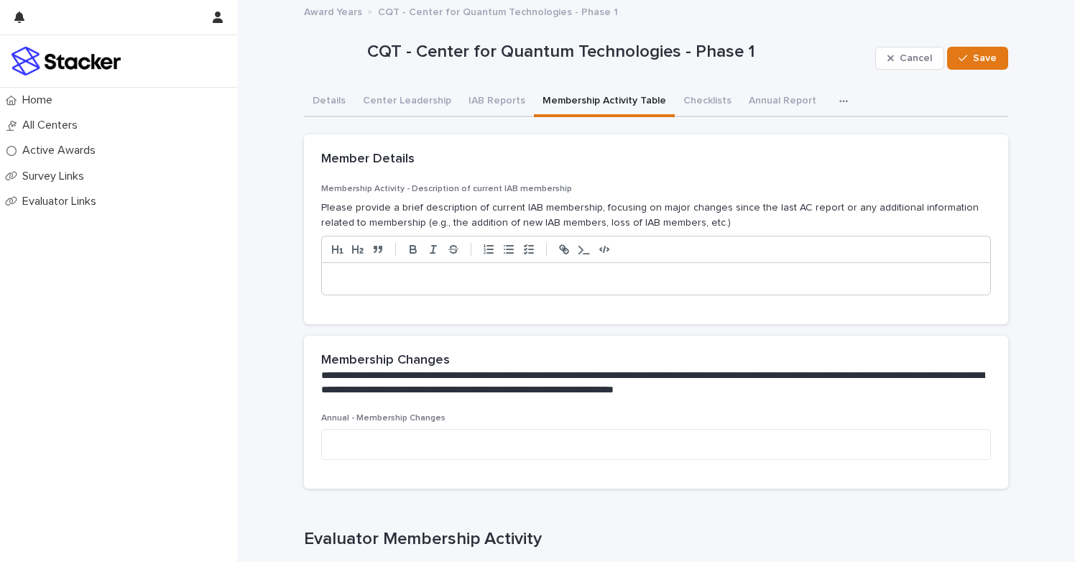
click at [591, 100] on button "Membership Activity Table" at bounding box center [604, 102] width 141 height 30
click at [688, 94] on button "Checklists" at bounding box center [707, 102] width 65 height 30
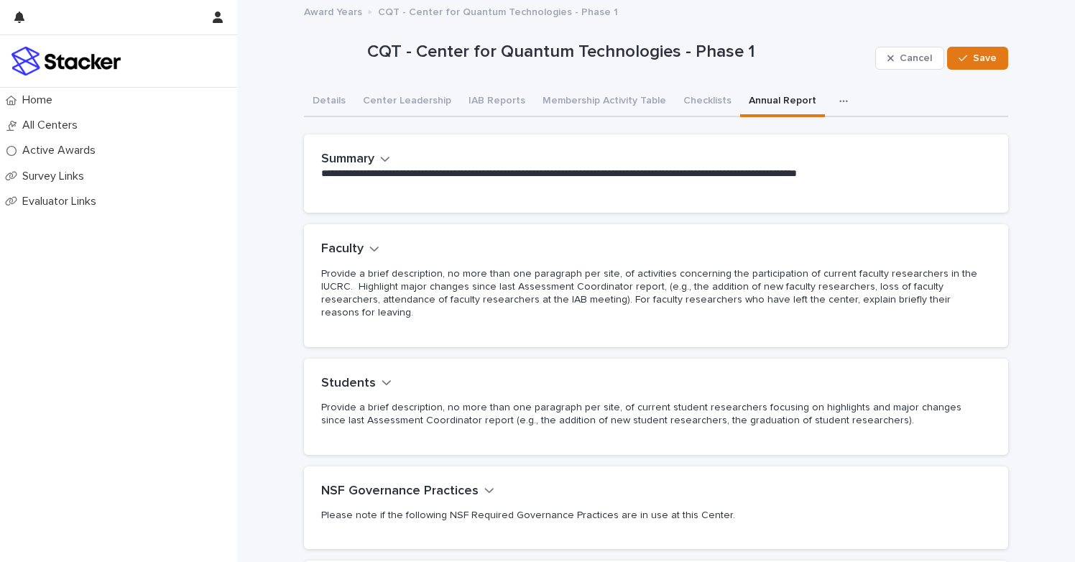
click at [761, 101] on button "Annual Report" at bounding box center [782, 102] width 85 height 30
click at [840, 97] on icon "button" at bounding box center [844, 101] width 9 height 10
click at [329, 98] on button "Details" at bounding box center [329, 102] width 50 height 30
